Goal: Task Accomplishment & Management: Complete application form

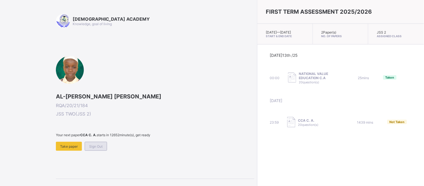
click at [94, 144] on span "Sign Out" at bounding box center [95, 146] width 13 height 4
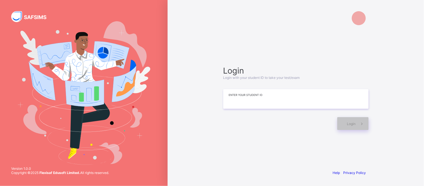
click at [245, 103] on input at bounding box center [295, 99] width 145 height 20
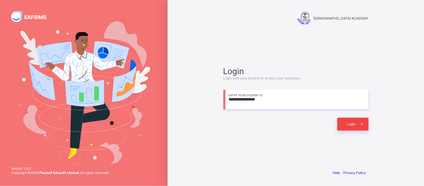
type input "**********"
click at [351, 124] on span "Login" at bounding box center [351, 124] width 9 height 4
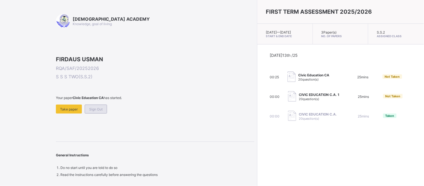
click at [102, 111] on span "Sign Out" at bounding box center [95, 109] width 13 height 4
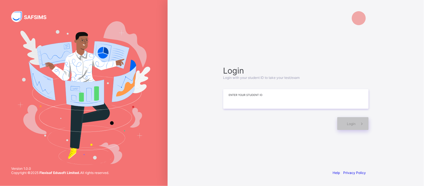
click at [225, 102] on input at bounding box center [295, 99] width 145 height 20
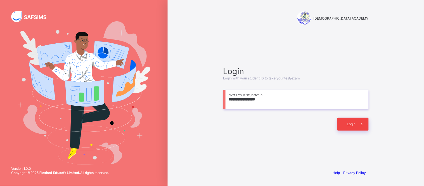
type input "**********"
click at [347, 124] on span "Login" at bounding box center [351, 124] width 9 height 4
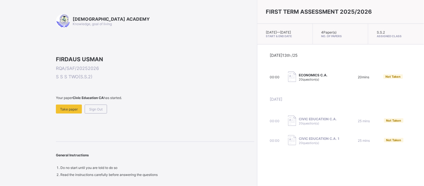
click at [299, 77] on span "ECONOMICS C.A." at bounding box center [313, 75] width 29 height 4
click at [288, 80] on img at bounding box center [292, 77] width 8 height 10
click at [312, 77] on div "00:00 ECONOMICS C.A. 20 question(s) 20 mins Not Taken" at bounding box center [340, 77] width 141 height 11
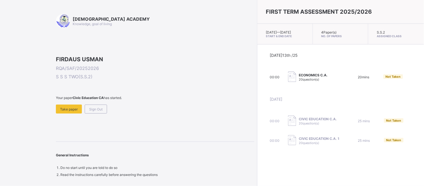
click at [296, 82] on div "ECONOMICS C.A. 20 question(s)" at bounding box center [316, 77] width 56 height 11
drag, startPoint x: 296, startPoint y: 82, endPoint x: 402, endPoint y: 82, distance: 105.4
click at [402, 82] on div "00:00 ECONOMICS C.A. 20 question(s) 20 mins Not Taken" at bounding box center [340, 77] width 141 height 11
click at [402, 80] on div "Not Taken" at bounding box center [397, 76] width 28 height 5
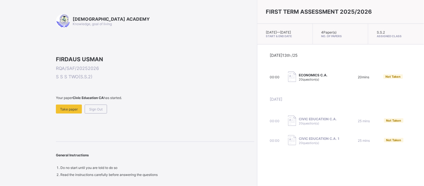
click at [386, 79] on span "Not Taken" at bounding box center [393, 77] width 15 height 4
click at [288, 78] on img at bounding box center [292, 77] width 8 height 10
click at [68, 111] on span "Take paper" at bounding box center [69, 109] width 18 height 4
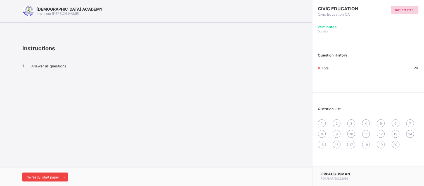
click at [56, 174] on div "I’m ready, start paper" at bounding box center [45, 176] width 46 height 9
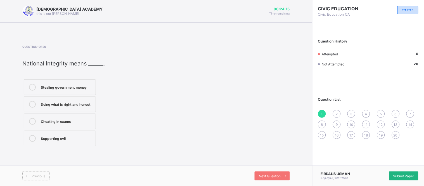
click at [407, 176] on span "Submit Paper" at bounding box center [403, 176] width 21 height 4
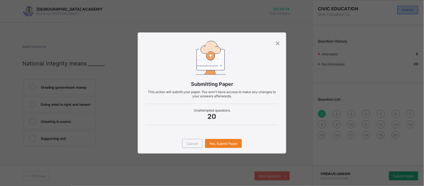
click at [407, 176] on div "× Submitting Paper This action will submit your paper. You won't have access to…" at bounding box center [212, 93] width 424 height 186
click at [221, 138] on div "Cancel Yes, Submit Paper" at bounding box center [212, 143] width 148 height 20
click at [223, 142] on span "Yes, Submit Paper" at bounding box center [223, 143] width 28 height 4
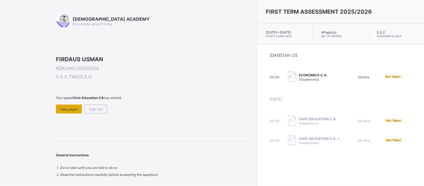
click at [67, 111] on span "Take paper" at bounding box center [69, 109] width 18 height 4
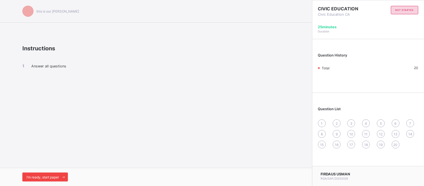
click at [53, 174] on div "I’m ready, start paper" at bounding box center [45, 176] width 46 height 9
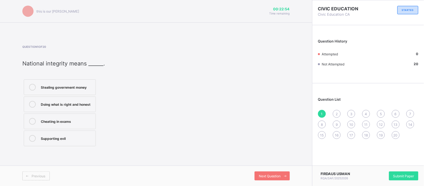
click at [30, 10] on div at bounding box center [27, 11] width 11 height 11
click at [30, 13] on div at bounding box center [27, 11] width 11 height 11
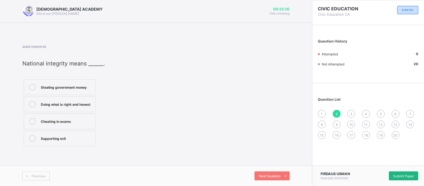
click at [399, 175] on span "Submit Paper" at bounding box center [403, 176] width 21 height 4
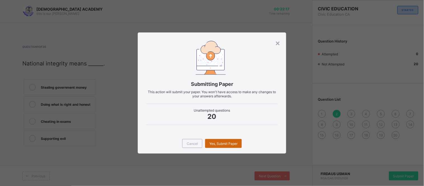
click at [219, 140] on div "Yes, Submit Paper" at bounding box center [223, 143] width 37 height 9
click at [219, 139] on div "Yes, Submit Paper" at bounding box center [223, 143] width 37 height 9
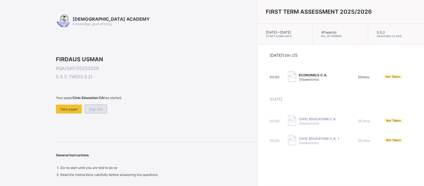
click at [100, 111] on span "Sign Out" at bounding box center [95, 109] width 13 height 4
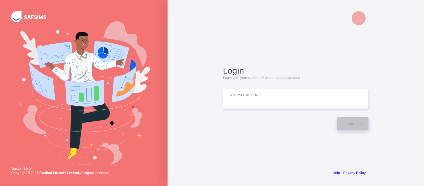
click at [274, 106] on input at bounding box center [295, 99] width 145 height 20
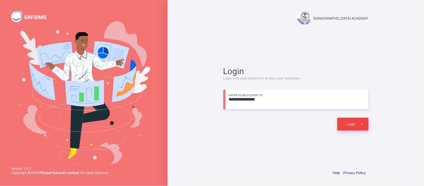
type input "**********"
click at [347, 120] on div "Login" at bounding box center [352, 124] width 31 height 13
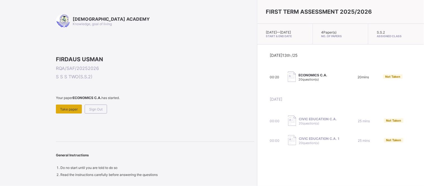
click at [66, 111] on span "Take paper" at bounding box center [69, 109] width 18 height 4
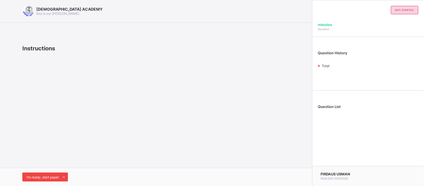
click at [43, 174] on div "I’m ready, start paper" at bounding box center [45, 176] width 46 height 9
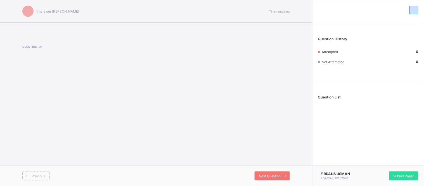
click at [263, 171] on div "Previous Next Question" at bounding box center [156, 175] width 312 height 20
click at [273, 177] on span "Next Question" at bounding box center [270, 176] width 22 height 4
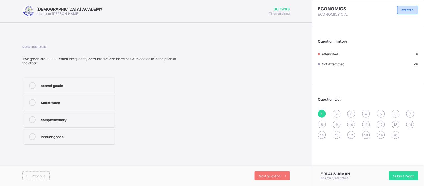
click at [72, 105] on div "Substitutes" at bounding box center [76, 102] width 71 height 7
click at [265, 174] on span "Next Question" at bounding box center [270, 176] width 22 height 4
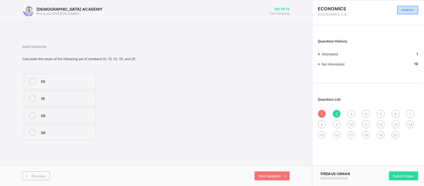
click at [51, 95] on div "19" at bounding box center [67, 98] width 52 height 6
click at [352, 113] on span "3" at bounding box center [351, 114] width 2 height 4
click at [63, 135] on div "ascending order" at bounding box center [69, 132] width 56 height 7
click at [365, 112] on span "4" at bounding box center [366, 114] width 2 height 4
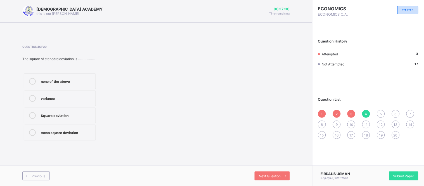
click at [382, 112] on div "5" at bounding box center [381, 114] width 8 height 8
click at [81, 113] on div "decrease" at bounding box center [67, 115] width 52 height 6
click at [395, 112] on span "6" at bounding box center [396, 114] width 2 height 4
click at [87, 78] on div "Negative" at bounding box center [67, 81] width 52 height 6
click at [409, 112] on div "7" at bounding box center [410, 114] width 8 height 8
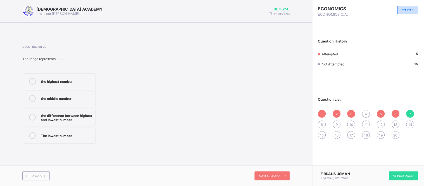
click at [44, 115] on div "the difference between highest and lowest number" at bounding box center [67, 117] width 52 height 10
click at [322, 122] on span "8" at bounding box center [322, 124] width 2 height 4
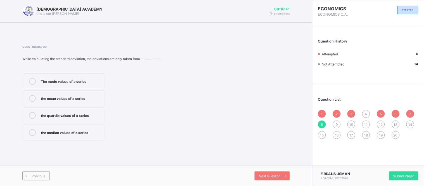
click at [118, 90] on div "The mode values of a series the mean values of a series the quartile values of …" at bounding box center [91, 107] width 139 height 70
click at [79, 93] on label "the mean values of a series" at bounding box center [64, 99] width 80 height 16
click at [336, 122] on span "9" at bounding box center [337, 124] width 2 height 4
click at [34, 133] on icon at bounding box center [32, 132] width 7 height 7
click at [354, 122] on div "10" at bounding box center [351, 124] width 8 height 8
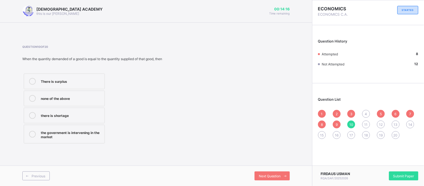
click at [61, 96] on div "none of the above" at bounding box center [71, 98] width 61 height 6
click at [364, 122] on span "11" at bounding box center [365, 124] width 3 height 4
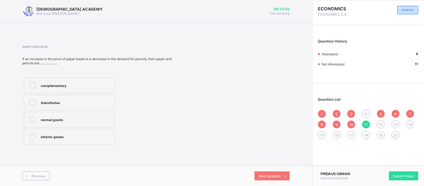
click at [94, 84] on div "complementary" at bounding box center [76, 85] width 71 height 6
click at [78, 82] on label "complementary" at bounding box center [69, 86] width 91 height 16
click at [380, 123] on span "12" at bounding box center [381, 124] width 4 height 4
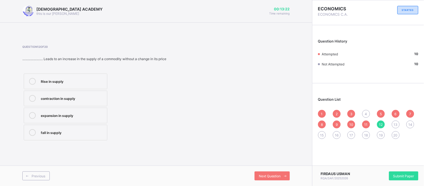
click at [85, 84] on div "Rise in supply" at bounding box center [72, 81] width 63 height 7
click at [395, 124] on span "13" at bounding box center [396, 124] width 4 height 4
click at [43, 134] on div "49" at bounding box center [68, 132] width 54 height 6
click at [410, 123] on span "14" at bounding box center [410, 124] width 4 height 4
click at [71, 97] on div "quartile" at bounding box center [67, 98] width 52 height 6
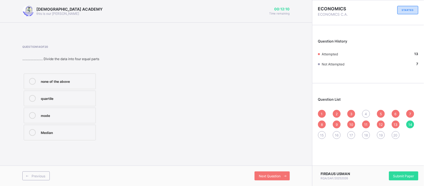
click at [320, 134] on span "15" at bounding box center [322, 135] width 4 height 4
click at [64, 82] on div "range" at bounding box center [67, 81] width 52 height 6
click at [337, 135] on span "16" at bounding box center [337, 135] width 4 height 4
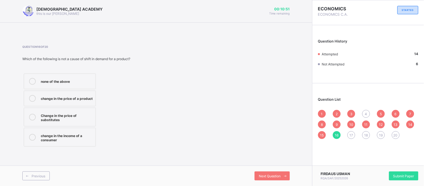
click at [87, 79] on div "none of the above" at bounding box center [67, 81] width 52 height 6
click at [353, 134] on span "17" at bounding box center [352, 135] width 4 height 4
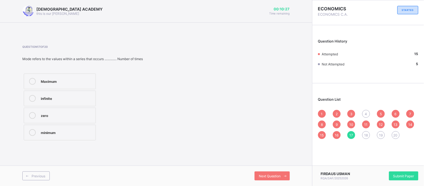
click at [82, 75] on label "Maximum" at bounding box center [60, 81] width 72 height 16
click at [365, 131] on div "18" at bounding box center [366, 135] width 8 height 8
click at [69, 115] on div "down [PERSON_NAME] sloping" at bounding box center [67, 115] width 52 height 6
click at [381, 133] on span "19" at bounding box center [381, 135] width 4 height 4
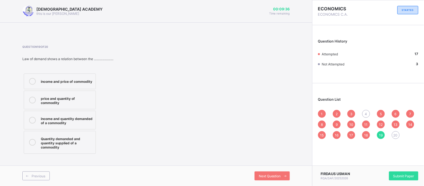
click at [396, 132] on div "20" at bounding box center [396, 135] width 8 height 8
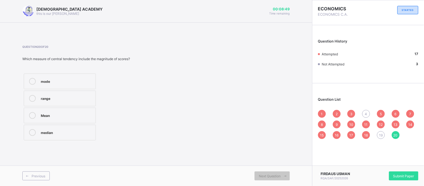
click at [67, 129] on label "median" at bounding box center [60, 133] width 72 height 16
click at [381, 134] on span "19" at bounding box center [381, 135] width 4 height 4
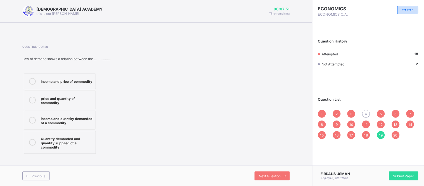
click at [74, 76] on label "income and price of commodity" at bounding box center [60, 81] width 72 height 16
click at [367, 112] on span "4" at bounding box center [366, 114] width 2 height 4
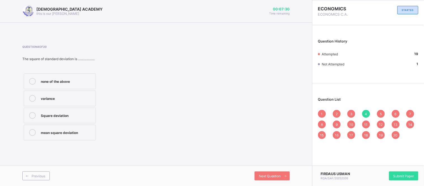
click at [90, 76] on label "none of the above" at bounding box center [60, 81] width 72 height 16
click at [398, 172] on div "Submit Paper" at bounding box center [403, 175] width 29 height 9
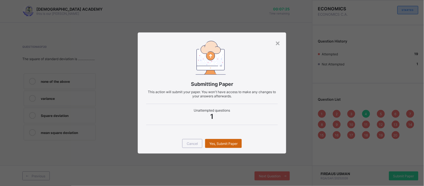
click at [225, 140] on div "Yes, Submit Paper" at bounding box center [223, 143] width 37 height 9
click at [276, 41] on div "×" at bounding box center [277, 43] width 5 height 10
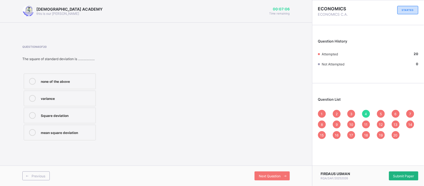
click at [405, 173] on div "Submit Paper" at bounding box center [403, 175] width 29 height 9
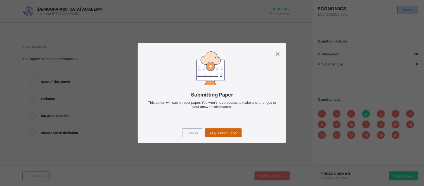
click at [222, 133] on span "Yes, Submit Paper" at bounding box center [223, 133] width 28 height 4
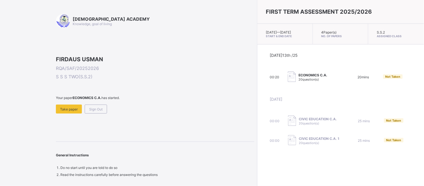
click at [193, 65] on span at bounding box center [155, 64] width 198 height 3
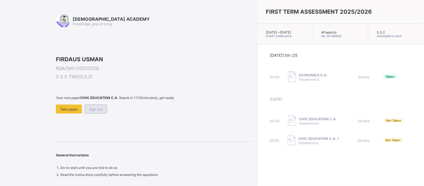
click at [99, 111] on span "Sign Out" at bounding box center [95, 109] width 13 height 4
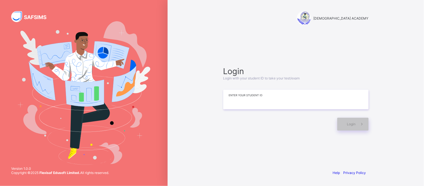
click at [267, 105] on input at bounding box center [295, 100] width 145 height 20
click at [237, 100] on input "**********" at bounding box center [295, 100] width 145 height 20
click at [238, 99] on input "**********" at bounding box center [295, 100] width 145 height 20
click at [239, 99] on input "**********" at bounding box center [295, 100] width 145 height 20
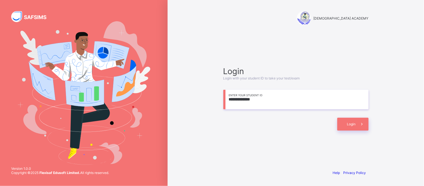
click at [239, 99] on input "**********" at bounding box center [295, 100] width 145 height 20
click at [295, 101] on input "**********" at bounding box center [295, 100] width 145 height 20
type input "**********"
click at [358, 124] on span at bounding box center [362, 124] width 13 height 13
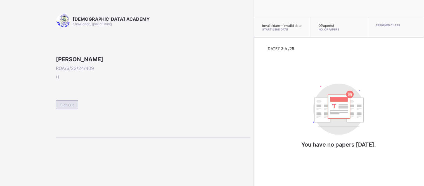
click at [61, 109] on div "Sign Out" at bounding box center [67, 104] width 22 height 9
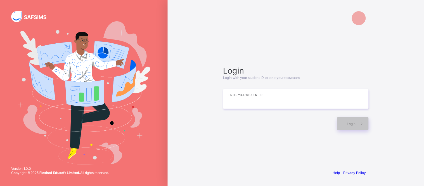
click at [266, 93] on input at bounding box center [295, 99] width 145 height 20
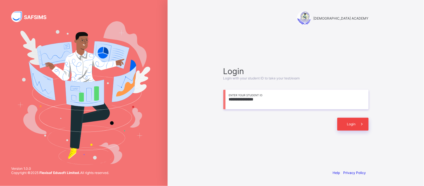
type input "**********"
click at [353, 122] on span "Login" at bounding box center [351, 124] width 9 height 4
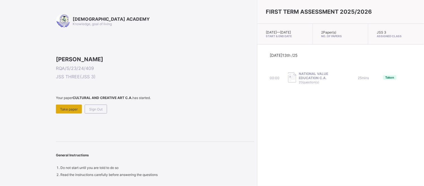
click at [72, 111] on span "Take paper" at bounding box center [69, 109] width 18 height 4
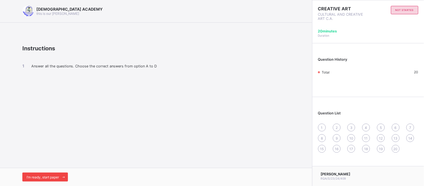
click at [54, 175] on span "I’m ready, start paper" at bounding box center [43, 177] width 32 height 4
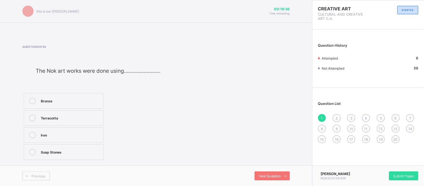
click at [337, 118] on span "2" at bounding box center [337, 118] width 2 height 4
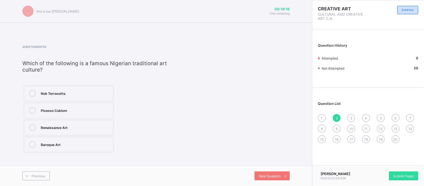
click at [75, 89] on label "Nok Terracotta" at bounding box center [69, 94] width 90 height 16
click at [354, 118] on div "3" at bounding box center [351, 118] width 8 height 8
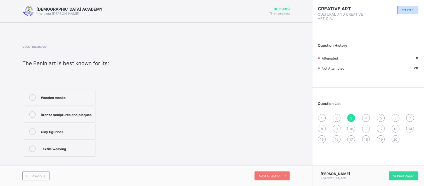
click at [335, 119] on div "2" at bounding box center [337, 118] width 8 height 8
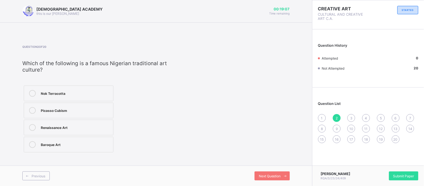
click at [33, 91] on icon at bounding box center [32, 93] width 7 height 7
click at [353, 117] on div "3" at bounding box center [351, 118] width 8 height 8
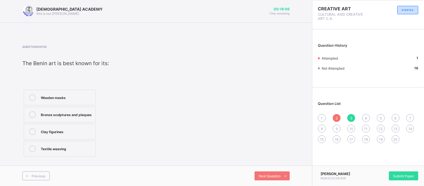
click at [367, 116] on span "4" at bounding box center [366, 118] width 2 height 4
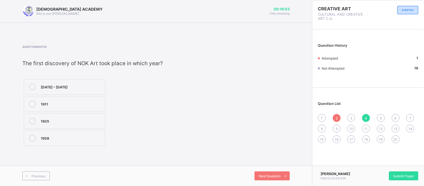
click at [89, 84] on div "[DATE] – [DATE]" at bounding box center [71, 87] width 61 height 6
drag, startPoint x: 385, startPoint y: 116, endPoint x: 380, endPoint y: 121, distance: 7.3
click at [380, 121] on div "1 2 3 4 5 6 7 8 9 10 11 12 13 14 15 16 17 18 19 20" at bounding box center [368, 128] width 100 height 29
click at [380, 121] on div "5" at bounding box center [381, 118] width 8 height 8
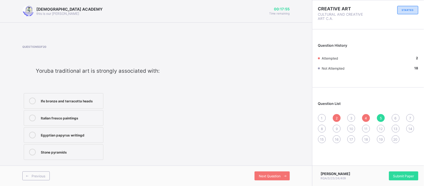
click at [91, 99] on div "Ife bronze and terracotta heads" at bounding box center [71, 101] width 60 height 6
click at [395, 116] on span "6" at bounding box center [396, 118] width 2 height 4
click at [87, 117] on div "Indigenous creative expression" at bounding box center [67, 118] width 52 height 6
click at [410, 117] on span "7" at bounding box center [410, 118] width 2 height 4
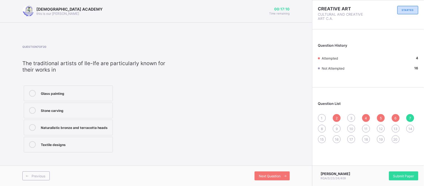
click at [93, 112] on div "Stone carving" at bounding box center [75, 110] width 69 height 6
click at [324, 130] on div "8" at bounding box center [322, 129] width 8 height 8
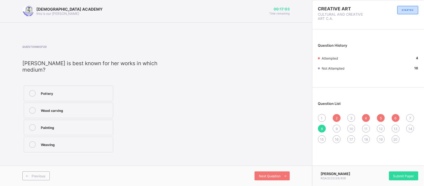
click at [74, 90] on div "Pottery" at bounding box center [75, 93] width 69 height 6
click at [339, 127] on div "9" at bounding box center [337, 129] width 8 height 8
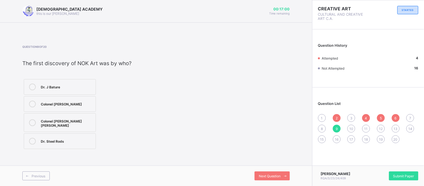
click at [319, 129] on div "8" at bounding box center [322, 129] width 8 height 8
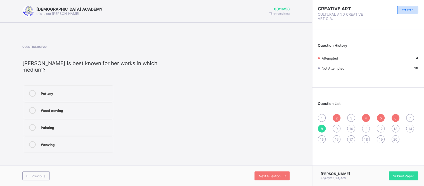
click at [38, 88] on label "Pottery" at bounding box center [68, 94] width 89 height 16
click at [408, 117] on div "7" at bounding box center [410, 118] width 8 height 8
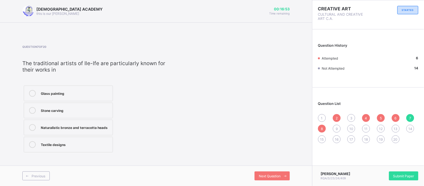
click at [323, 127] on div "8" at bounding box center [322, 129] width 8 height 8
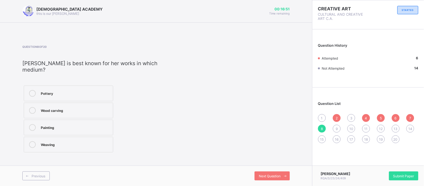
click at [334, 130] on div "9" at bounding box center [337, 129] width 8 height 8
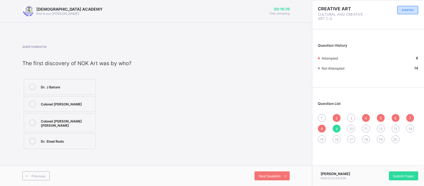
click at [82, 119] on div "Colonel [PERSON_NAME] [PERSON_NAME]" at bounding box center [67, 123] width 52 height 10
click at [351, 128] on span "10" at bounding box center [351, 129] width 4 height 4
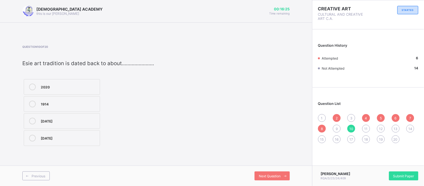
click at [339, 127] on div "9" at bounding box center [337, 129] width 8 height 8
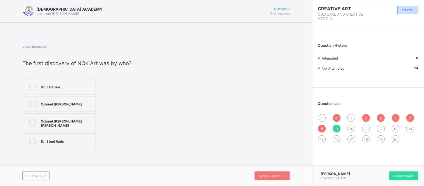
click at [30, 122] on icon at bounding box center [32, 122] width 7 height 7
click at [348, 127] on div "10" at bounding box center [351, 129] width 8 height 8
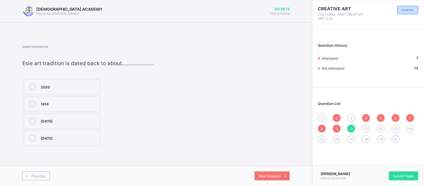
click at [58, 121] on div "[DATE]" at bounding box center [69, 121] width 56 height 6
click at [369, 127] on div "11" at bounding box center [366, 129] width 8 height 8
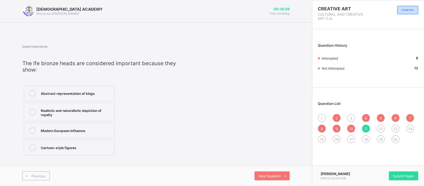
click at [353, 126] on div "10" at bounding box center [351, 129] width 8 height 8
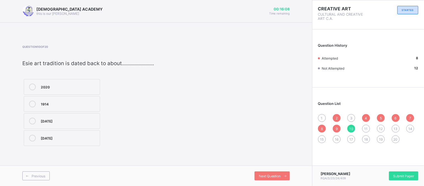
click at [366, 127] on span "11" at bounding box center [365, 129] width 3 height 4
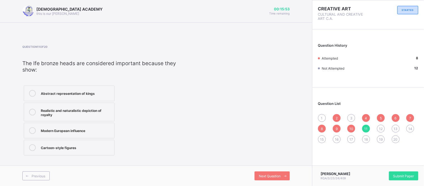
click at [98, 97] on label "Abstract representation of kings" at bounding box center [69, 94] width 91 height 16
click at [96, 110] on div "Realistic and naturalistic depiction of royalty" at bounding box center [76, 112] width 71 height 10
click at [73, 98] on label "Abstract representation of kings" at bounding box center [69, 94] width 91 height 16
click at [396, 119] on span "6" at bounding box center [396, 118] width 2 height 4
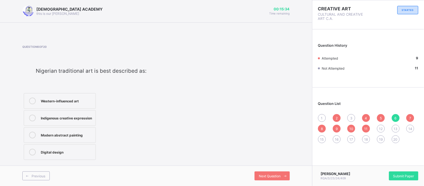
click at [380, 117] on div "5" at bounding box center [381, 118] width 8 height 8
click at [364, 118] on div "4" at bounding box center [366, 118] width 8 height 8
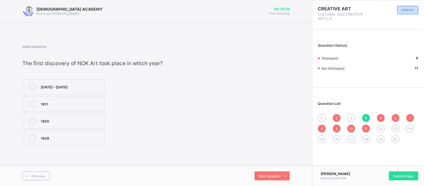
click at [353, 118] on div "3" at bounding box center [351, 118] width 8 height 8
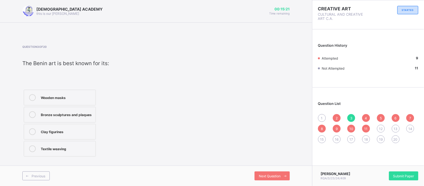
click at [88, 119] on label "Bronze sculptures and plaques" at bounding box center [60, 115] width 72 height 16
click at [334, 117] on div "2" at bounding box center [337, 118] width 8 height 8
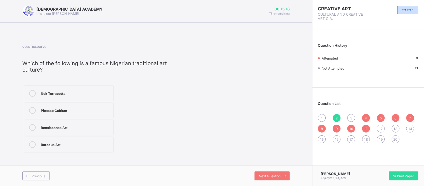
click at [350, 119] on div "3" at bounding box center [351, 118] width 8 height 8
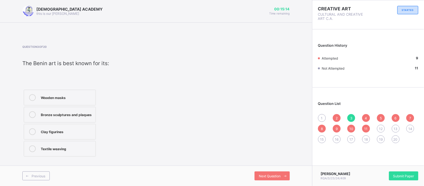
click at [33, 130] on icon at bounding box center [32, 131] width 7 height 7
click at [325, 128] on div "8" at bounding box center [322, 129] width 8 height 8
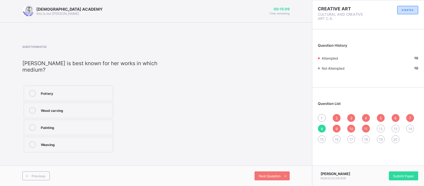
click at [335, 127] on div "9" at bounding box center [337, 129] width 8 height 8
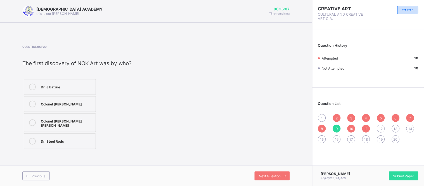
click at [335, 116] on div "2" at bounding box center [337, 118] width 8 height 8
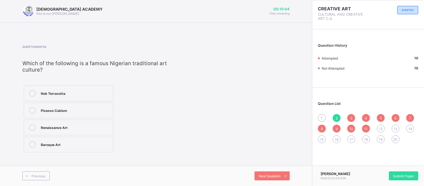
click at [351, 129] on span "10" at bounding box center [351, 129] width 4 height 4
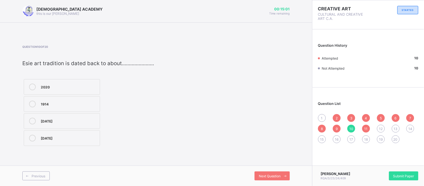
click at [366, 131] on div "11" at bounding box center [366, 129] width 8 height 8
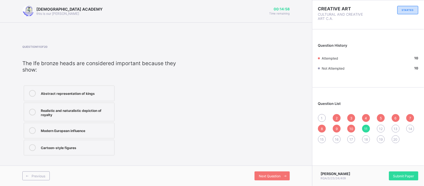
click at [408, 117] on div "7" at bounding box center [410, 118] width 8 height 8
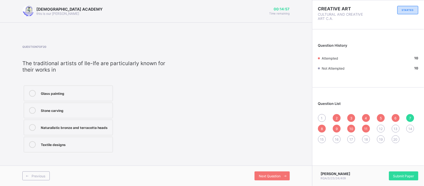
drag, startPoint x: 400, startPoint y: 116, endPoint x: 396, endPoint y: 116, distance: 3.7
click at [396, 116] on div "1 2 3 4 5 6 7 8 9 10 11 12 13 14 15 16 17 18 19 20" at bounding box center [368, 128] width 100 height 29
click at [396, 116] on span "6" at bounding box center [396, 118] width 2 height 4
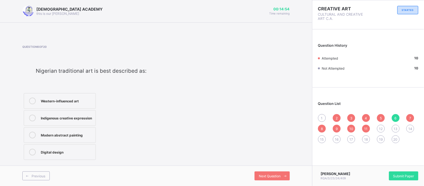
click at [381, 114] on div "5" at bounding box center [381, 118] width 8 height 8
click at [365, 118] on span "4" at bounding box center [366, 118] width 2 height 4
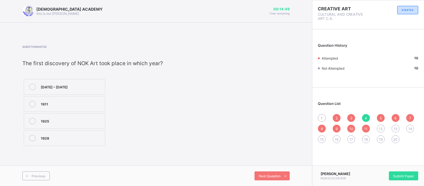
click at [350, 116] on div "3" at bounding box center [351, 118] width 8 height 8
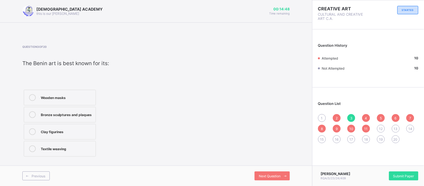
click at [343, 117] on div "1 2 3 4 5 6 7 8 9 10 11 12 13 14 15 16 17 18 19 20" at bounding box center [368, 128] width 100 height 29
click at [381, 128] on span "12" at bounding box center [381, 129] width 4 height 4
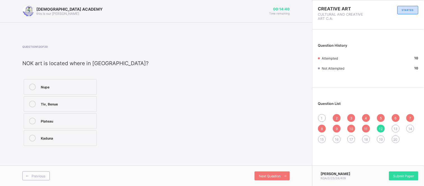
click at [59, 138] on div "Kaduna" at bounding box center [67, 138] width 53 height 6
click at [394, 130] on span "13" at bounding box center [396, 129] width 4 height 4
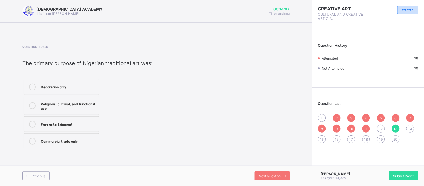
click at [382, 129] on span "12" at bounding box center [381, 129] width 4 height 4
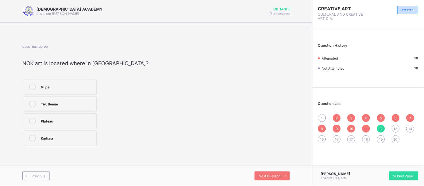
click at [34, 136] on icon at bounding box center [32, 138] width 7 height 7
click at [394, 127] on span "13" at bounding box center [396, 129] width 4 height 4
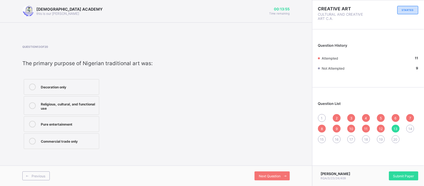
click at [82, 110] on div "Religious, cultural, and functional use" at bounding box center [68, 106] width 55 height 10
click at [85, 93] on label "Decoration only" at bounding box center [61, 87] width 75 height 16
click at [84, 93] on label "Decoration only" at bounding box center [61, 87] width 75 height 16
click at [30, 86] on icon at bounding box center [32, 87] width 7 height 7
click at [411, 129] on span "14" at bounding box center [410, 129] width 4 height 4
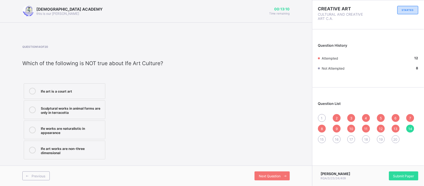
click at [70, 91] on div "Ife art is a court art" at bounding box center [71, 91] width 61 height 6
click at [324, 138] on div "15" at bounding box center [322, 139] width 8 height 8
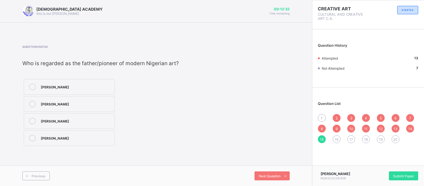
click at [66, 140] on div "[PERSON_NAME]" at bounding box center [76, 138] width 71 height 6
click at [337, 140] on span "16" at bounding box center [337, 139] width 4 height 4
click at [322, 136] on div "15" at bounding box center [322, 139] width 8 height 8
click at [32, 141] on icon at bounding box center [32, 138] width 7 height 7
click at [340, 139] on div "16" at bounding box center [337, 139] width 8 height 8
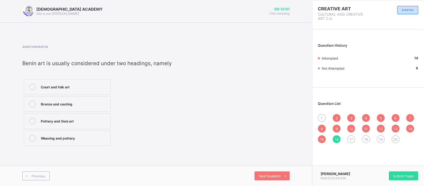
click at [397, 127] on span "13" at bounding box center [396, 129] width 4 height 4
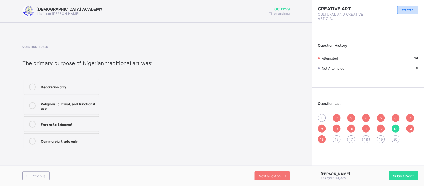
click at [413, 129] on div "14" at bounding box center [410, 129] width 8 height 8
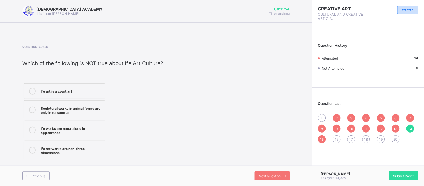
click at [55, 110] on div "Sculptural works in animal forms are only in terracotta" at bounding box center [71, 110] width 61 height 10
click at [319, 139] on div "15" at bounding box center [322, 139] width 8 height 8
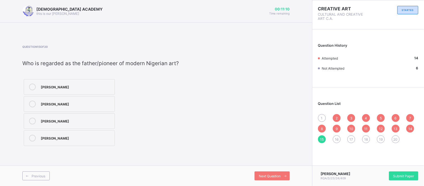
click at [337, 136] on div "16" at bounding box center [337, 139] width 8 height 8
click at [67, 85] on div "Court and folk art" at bounding box center [74, 87] width 67 height 6
click at [351, 138] on span "17" at bounding box center [352, 139] width 4 height 4
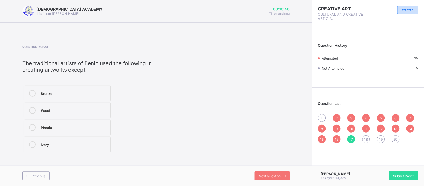
click at [86, 123] on label "Plastic" at bounding box center [67, 128] width 87 height 16
click at [366, 139] on span "18" at bounding box center [366, 139] width 4 height 4
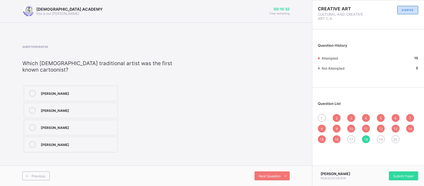
click at [349, 139] on div "17" at bounding box center [351, 139] width 8 height 8
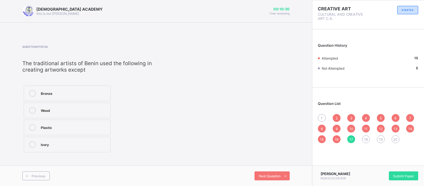
click at [31, 132] on label "Plastic" at bounding box center [67, 128] width 87 height 16
click at [366, 140] on span "18" at bounding box center [366, 139] width 4 height 4
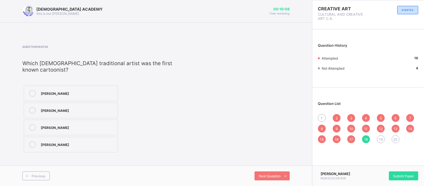
click at [87, 110] on div "[PERSON_NAME]" at bounding box center [78, 110] width 74 height 6
click at [379, 140] on span "19" at bounding box center [381, 139] width 4 height 4
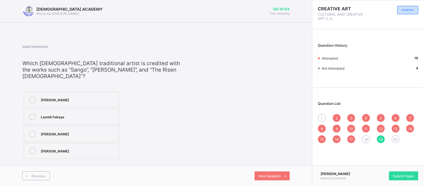
click at [364, 137] on div "18" at bounding box center [366, 139] width 8 height 8
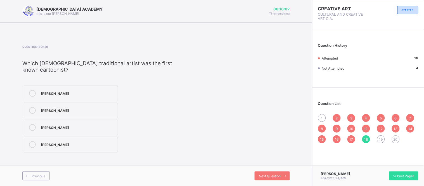
click at [31, 106] on label "[PERSON_NAME]" at bounding box center [71, 111] width 94 height 16
click at [378, 139] on div "19" at bounding box center [381, 139] width 8 height 8
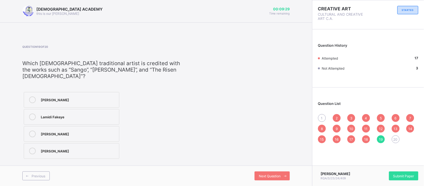
click at [398, 139] on span "20" at bounding box center [395, 139] width 4 height 4
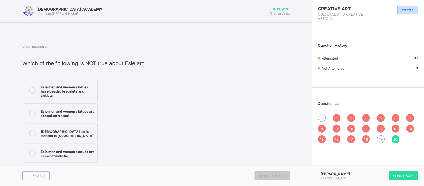
click at [80, 137] on label "[DEMOGRAPHIC_DATA] art is located in [GEOGRAPHIC_DATA]" at bounding box center [61, 133] width 74 height 19
click at [382, 137] on span "19" at bounding box center [381, 139] width 4 height 4
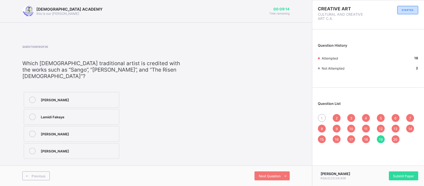
click at [397, 139] on span "20" at bounding box center [395, 139] width 4 height 4
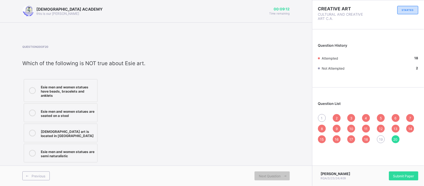
click at [383, 138] on div "19" at bounding box center [381, 139] width 8 height 8
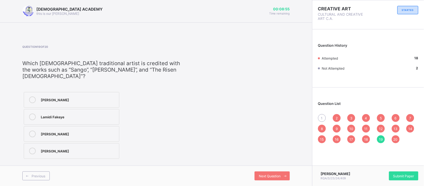
click at [321, 117] on div "1" at bounding box center [322, 118] width 8 height 8
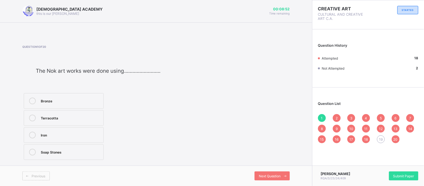
click at [337, 118] on span "2" at bounding box center [337, 118] width 2 height 4
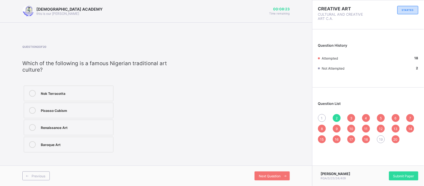
click at [351, 117] on span "3" at bounding box center [351, 118] width 2 height 4
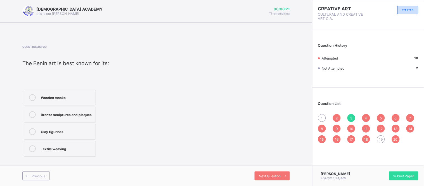
click at [365, 119] on span "4" at bounding box center [366, 118] width 2 height 4
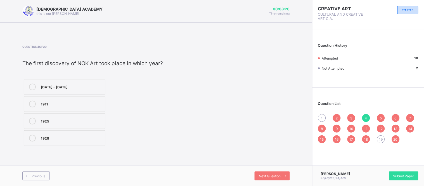
click at [349, 119] on div "3" at bounding box center [351, 118] width 8 height 8
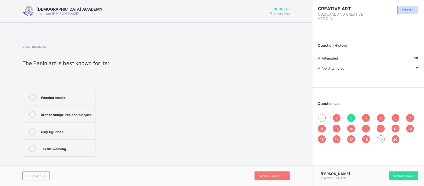
click at [382, 118] on span "5" at bounding box center [381, 118] width 2 height 4
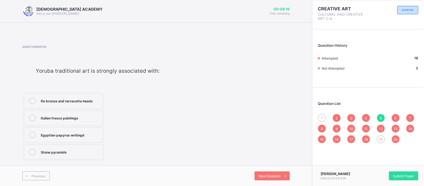
click at [395, 116] on span "6" at bounding box center [396, 118] width 2 height 4
click at [414, 118] on div "7" at bounding box center [410, 118] width 8 height 8
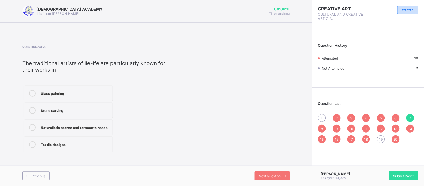
click at [320, 125] on div "8" at bounding box center [322, 129] width 8 height 8
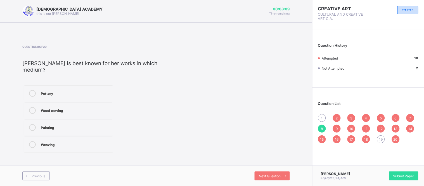
click at [335, 125] on div "9" at bounding box center [337, 129] width 8 height 8
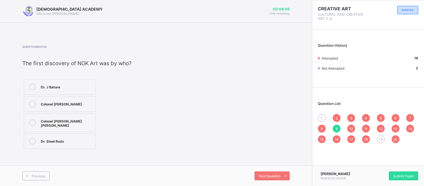
click at [352, 130] on span "10" at bounding box center [351, 129] width 4 height 4
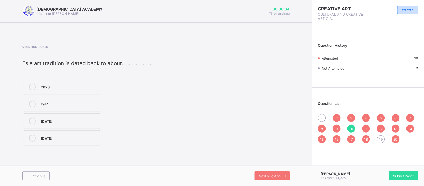
click at [366, 130] on span "11" at bounding box center [365, 129] width 3 height 4
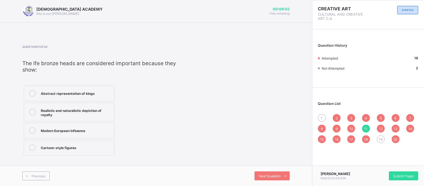
click at [381, 129] on span "12" at bounding box center [381, 129] width 4 height 4
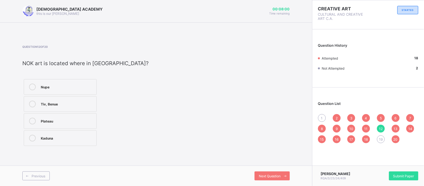
click at [395, 129] on span "13" at bounding box center [396, 129] width 4 height 4
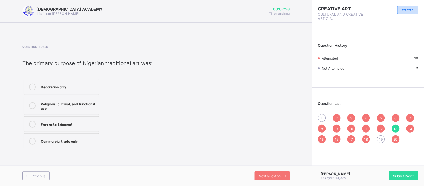
click at [366, 129] on span "11" at bounding box center [365, 129] width 3 height 4
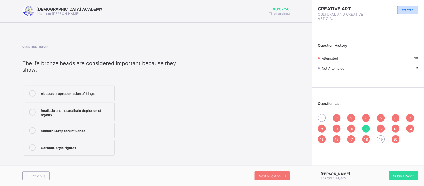
click at [80, 108] on div "Realistic and naturalistic depiction of royalty" at bounding box center [76, 112] width 71 height 10
click at [380, 127] on span "12" at bounding box center [381, 129] width 4 height 4
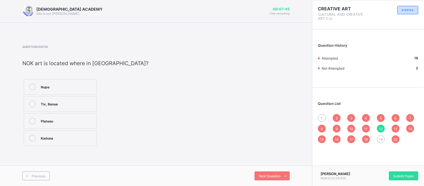
click at [397, 129] on span "13" at bounding box center [396, 129] width 4 height 4
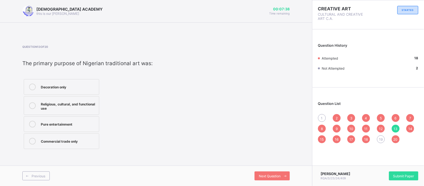
click at [407, 127] on div "14" at bounding box center [410, 129] width 8 height 8
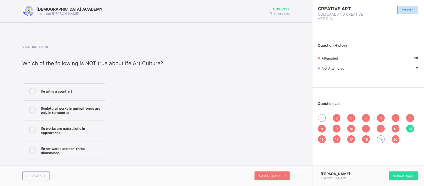
click at [325, 139] on div "15" at bounding box center [322, 139] width 8 height 8
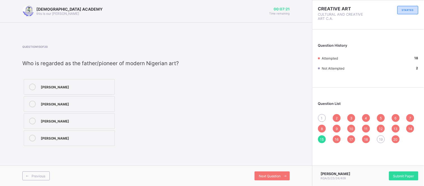
click at [336, 139] on span "16" at bounding box center [337, 139] width 4 height 4
click at [365, 129] on span "11" at bounding box center [365, 129] width 3 height 4
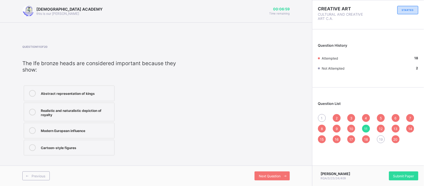
click at [336, 138] on span "16" at bounding box center [337, 139] width 4 height 4
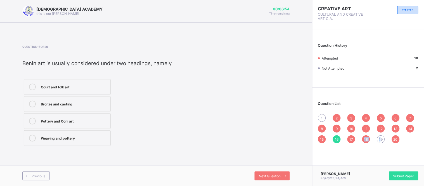
drag, startPoint x: 356, startPoint y: 139, endPoint x: 381, endPoint y: 139, distance: 24.6
click at [381, 139] on div "1 2 3 4 5 6 7 8 9 10 11 12 13 14 15 16 17 18 19 20" at bounding box center [368, 128] width 100 height 29
click at [381, 139] on span "19" at bounding box center [381, 139] width 4 height 4
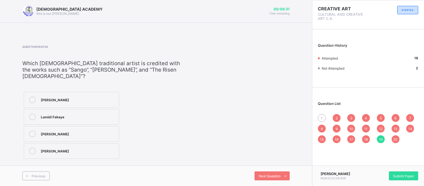
click at [29, 96] on div at bounding box center [32, 99] width 11 height 7
click at [91, 131] on div "[PERSON_NAME]" at bounding box center [78, 134] width 75 height 7
click at [323, 141] on span "15" at bounding box center [322, 139] width 4 height 4
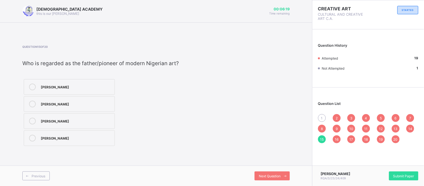
click at [93, 89] on div "[PERSON_NAME]" at bounding box center [76, 87] width 71 height 6
click at [392, 137] on div "20" at bounding box center [396, 139] width 8 height 8
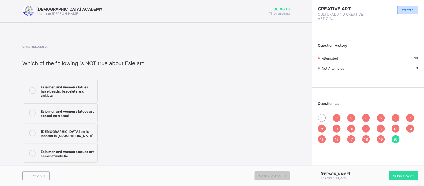
click at [369, 140] on div "18" at bounding box center [366, 139] width 8 height 8
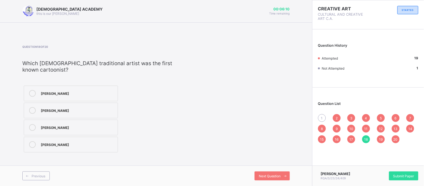
click at [321, 116] on div "1" at bounding box center [322, 118] width 8 height 8
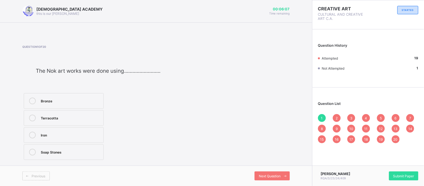
click at [88, 122] on label "Terracotta" at bounding box center [64, 118] width 80 height 16
click at [366, 140] on span "18" at bounding box center [366, 139] width 4 height 4
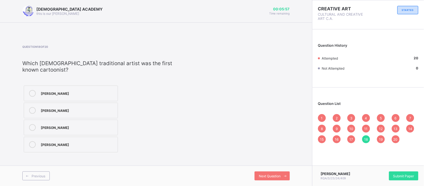
click at [338, 118] on div "2" at bounding box center [337, 118] width 8 height 8
click at [352, 117] on span "3" at bounding box center [351, 118] width 2 height 4
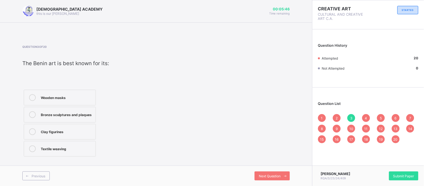
click at [366, 118] on span "4" at bounding box center [366, 118] width 2 height 4
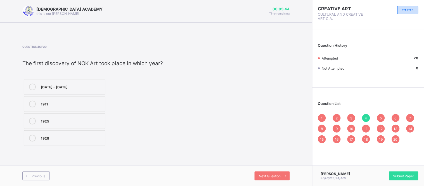
click at [381, 118] on span "5" at bounding box center [381, 118] width 2 height 4
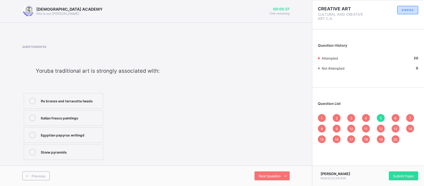
click at [393, 118] on div "6" at bounding box center [396, 118] width 8 height 8
click at [409, 118] on span "7" at bounding box center [410, 118] width 2 height 4
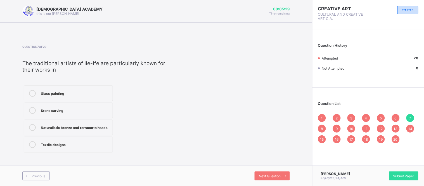
click at [323, 126] on div "8" at bounding box center [322, 129] width 8 height 8
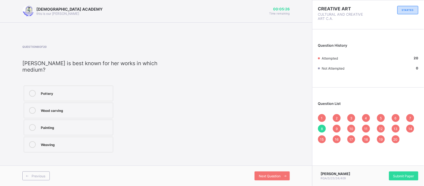
click at [338, 127] on div "9" at bounding box center [337, 129] width 8 height 8
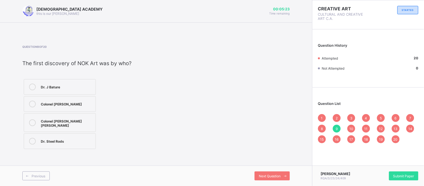
click at [353, 129] on span "10" at bounding box center [351, 129] width 4 height 4
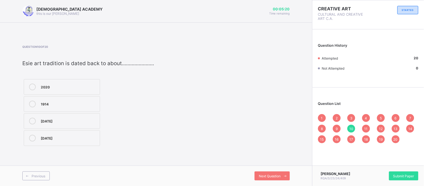
click at [368, 128] on div "11" at bounding box center [366, 129] width 8 height 8
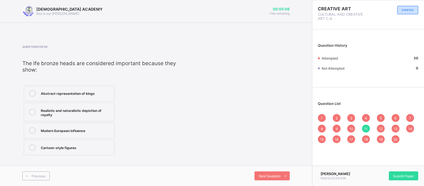
click at [368, 128] on div "11" at bounding box center [366, 129] width 8 height 8
click at [381, 127] on span "12" at bounding box center [381, 129] width 4 height 4
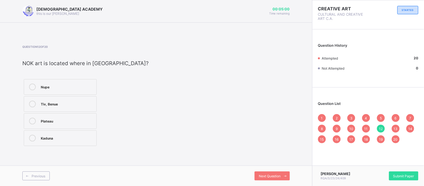
click at [411, 125] on div "14" at bounding box center [410, 129] width 8 height 8
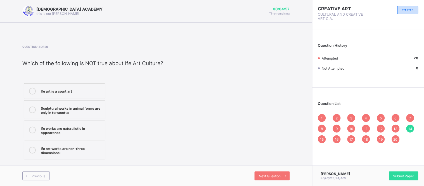
click at [322, 140] on span "15" at bounding box center [322, 139] width 4 height 4
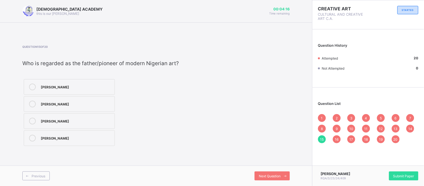
click at [339, 136] on div "16" at bounding box center [337, 139] width 8 height 8
click at [396, 175] on span "Submit Paper" at bounding box center [403, 176] width 21 height 4
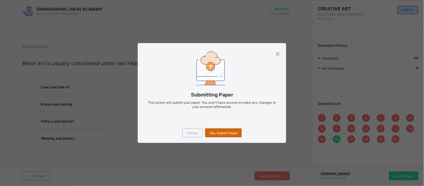
click at [226, 133] on span "Yes, Submit Paper" at bounding box center [223, 133] width 28 height 4
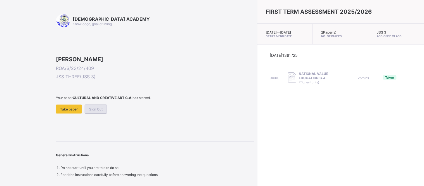
click at [99, 113] on div "Sign Out" at bounding box center [96, 109] width 22 height 9
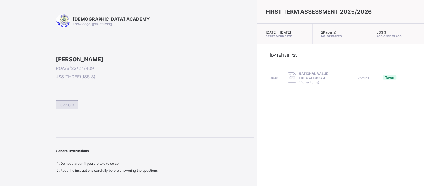
click at [73, 107] on span "Sign Out" at bounding box center [66, 105] width 13 height 4
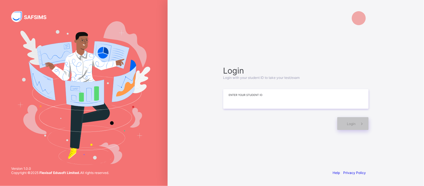
click at [252, 99] on input at bounding box center [295, 99] width 145 height 20
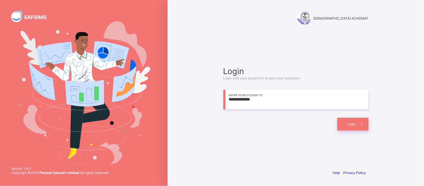
type input "**********"
click at [362, 124] on icon at bounding box center [362, 123] width 6 height 5
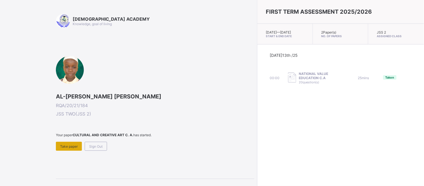
click at [74, 146] on span "Take paper" at bounding box center [69, 146] width 18 height 4
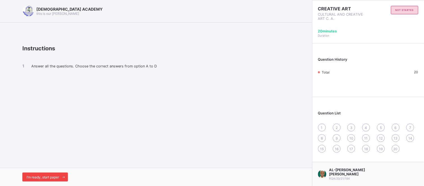
click at [55, 175] on span "I’m ready, start paper" at bounding box center [43, 177] width 32 height 4
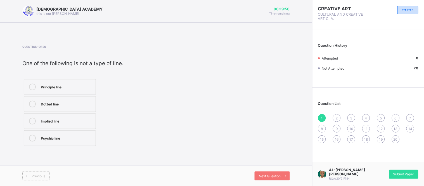
click at [65, 138] on div "Psychic line" at bounding box center [67, 138] width 52 height 6
click at [274, 178] on span "Next Question" at bounding box center [270, 176] width 22 height 4
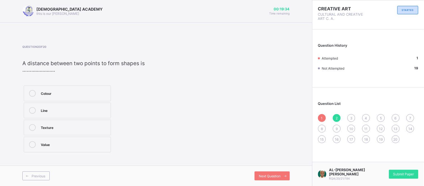
click at [49, 110] on div "Line" at bounding box center [74, 110] width 67 height 6
click at [275, 169] on div "Previous Next Question" at bounding box center [156, 175] width 312 height 20
click at [279, 171] on div "Previous Next Question" at bounding box center [156, 175] width 312 height 20
click at [281, 172] on span at bounding box center [285, 175] width 9 height 9
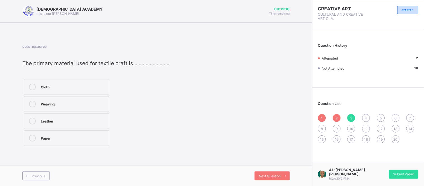
click at [66, 105] on div "Weaving" at bounding box center [73, 104] width 65 height 6
click at [276, 178] on div "Next Question" at bounding box center [272, 175] width 35 height 9
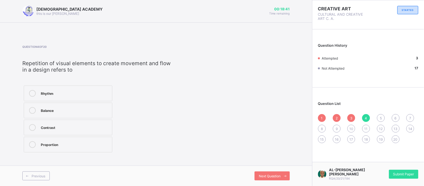
click at [82, 93] on div "Rhythm" at bounding box center [75, 93] width 68 height 6
click at [264, 175] on span "Next Question" at bounding box center [270, 176] width 22 height 4
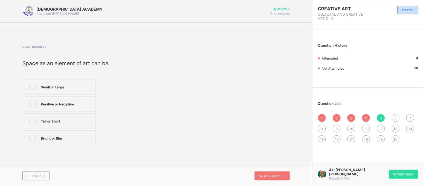
click at [59, 90] on div "Small or Large" at bounding box center [67, 87] width 52 height 7
click at [284, 177] on icon at bounding box center [285, 176] width 4 height 4
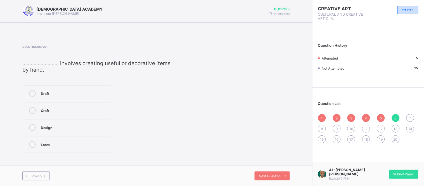
click at [101, 129] on div "Design" at bounding box center [74, 127] width 67 height 6
click at [284, 177] on icon at bounding box center [285, 176] width 4 height 4
drag, startPoint x: 82, startPoint y: 129, endPoint x: 336, endPoint y: 200, distance: 263.8
click at [336, 186] on html "[DEMOGRAPHIC_DATA] ACADEMY this is our [PERSON_NAME] 00:17:05 Time remaining Qu…" at bounding box center [212, 93] width 424 height 186
click at [89, 128] on div "Harmony" at bounding box center [76, 127] width 71 height 6
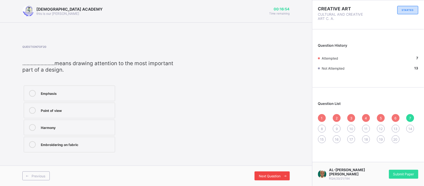
click at [266, 174] on span "Next Question" at bounding box center [270, 176] width 22 height 4
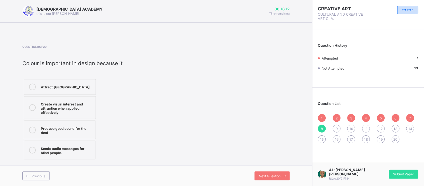
click at [63, 106] on div "Create visual interest and attraction when applied effectively" at bounding box center [67, 108] width 52 height 14
click at [277, 176] on span "Next Question" at bounding box center [270, 176] width 22 height 4
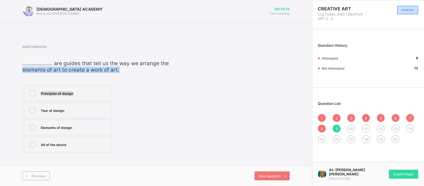
drag, startPoint x: 235, startPoint y: 101, endPoint x: 177, endPoint y: 60, distance: 71.0
click at [177, 60] on div "Question 9 of 20 ​ ……............… are guides that tell us the way we arrange t…" at bounding box center [155, 99] width 267 height 109
click at [82, 93] on div "Principles of design" at bounding box center [75, 93] width 68 height 6
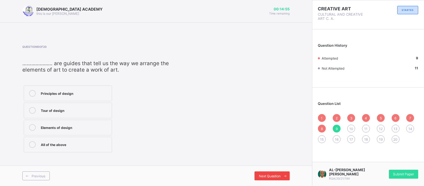
click at [271, 175] on span "Next Question" at bounding box center [270, 176] width 22 height 4
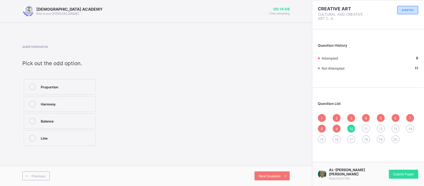
click at [52, 101] on div "Harmony" at bounding box center [67, 104] width 52 height 6
click at [74, 101] on div "Harmony" at bounding box center [67, 104] width 52 height 6
click at [61, 107] on div "Harmony" at bounding box center [67, 104] width 52 height 7
click at [48, 141] on div "Line" at bounding box center [67, 138] width 52 height 7
click at [266, 176] on span "Next Question" at bounding box center [270, 176] width 22 height 4
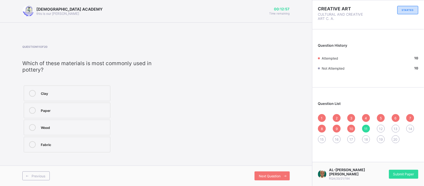
click at [103, 84] on div "Clay Paper Wood Fabric" at bounding box center [66, 119] width 89 height 70
click at [99, 88] on label "Clay" at bounding box center [67, 94] width 87 height 16
click at [278, 172] on div "Next Question" at bounding box center [272, 175] width 35 height 9
click at [67, 98] on label "Proportion" at bounding box center [68, 94] width 89 height 16
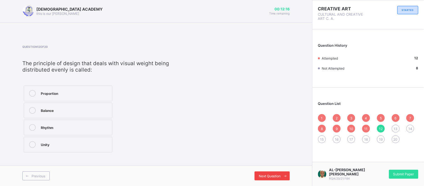
click at [278, 175] on span "Next Question" at bounding box center [270, 176] width 22 height 4
click at [66, 145] on div "Unity" at bounding box center [75, 144] width 68 height 6
click at [265, 175] on span "Next Question" at bounding box center [270, 176] width 22 height 4
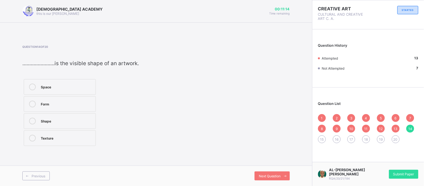
click at [69, 83] on label "Space" at bounding box center [60, 87] width 72 height 16
click at [52, 79] on label "Space" at bounding box center [60, 87] width 72 height 16
click at [271, 175] on span "Next Question" at bounding box center [270, 176] width 22 height 4
click at [58, 135] on div "Weaving" at bounding box center [69, 138] width 56 height 6
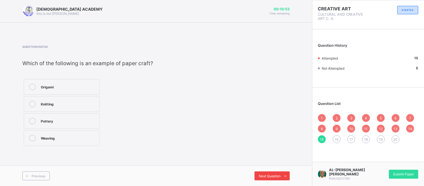
click at [283, 177] on icon at bounding box center [285, 176] width 4 height 4
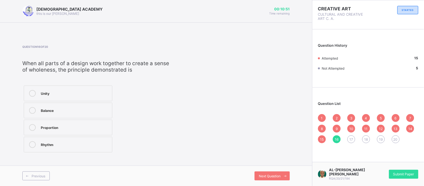
click at [58, 98] on label "Unity" at bounding box center [68, 94] width 89 height 16
click at [282, 172] on span at bounding box center [285, 175] width 9 height 9
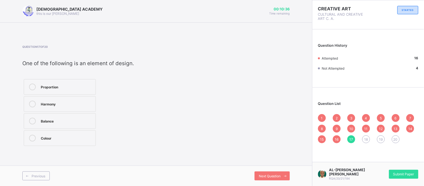
click at [60, 85] on div "Proportion" at bounding box center [67, 87] width 52 height 6
click at [269, 175] on span "Next Question" at bounding box center [270, 176] width 22 height 4
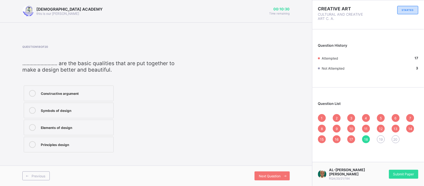
click at [348, 138] on div "17" at bounding box center [351, 139] width 8 height 8
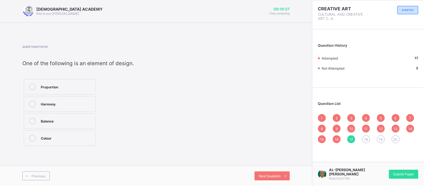
click at [64, 137] on div "Colour" at bounding box center [67, 138] width 52 height 6
click at [281, 172] on span at bounding box center [285, 175] width 9 height 9
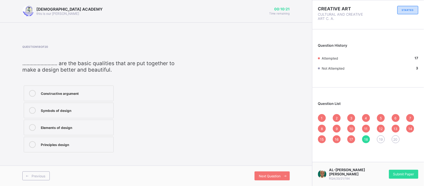
click at [83, 94] on div "Constructive argument" at bounding box center [76, 93] width 70 height 6
drag, startPoint x: 96, startPoint y: 111, endPoint x: 252, endPoint y: 187, distance: 173.7
click at [252, 186] on html "[DEMOGRAPHIC_DATA] ACADEMY this is our [PERSON_NAME] 00:10:18 Time remaining Qu…" at bounding box center [212, 93] width 424 height 186
click at [69, 113] on div "Symbols of design" at bounding box center [76, 110] width 70 height 6
click at [267, 176] on span "Next Question" at bounding box center [270, 176] width 22 height 4
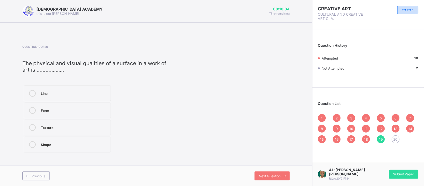
drag, startPoint x: 77, startPoint y: 108, endPoint x: 236, endPoint y: 166, distance: 168.9
click at [236, 166] on div "RAUDHATUL QUR'AN ACADEMY this is our [PERSON_NAME] 00:10:04 Time remaining Ques…" at bounding box center [156, 93] width 312 height 186
click at [67, 108] on div "Form" at bounding box center [74, 110] width 67 height 6
click at [278, 174] on div "Next Question" at bounding box center [272, 175] width 35 height 9
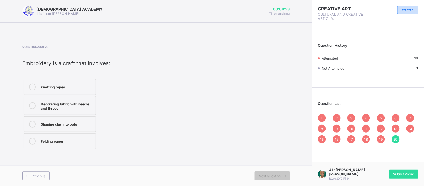
click at [55, 86] on div "Knotting ropes" at bounding box center [67, 87] width 52 height 6
click at [276, 176] on span "Next Question" at bounding box center [270, 176] width 22 height 4
drag, startPoint x: 276, startPoint y: 176, endPoint x: 237, endPoint y: 135, distance: 56.5
click at [237, 135] on div "Question 20 of 20 ​ Embroidery is a craft that involves: ​ Knotting ropes Decor…" at bounding box center [155, 97] width 267 height 105
click at [381, 139] on span "19" at bounding box center [381, 139] width 4 height 4
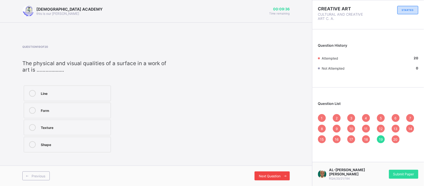
click at [268, 174] on div "Next Question" at bounding box center [272, 175] width 35 height 9
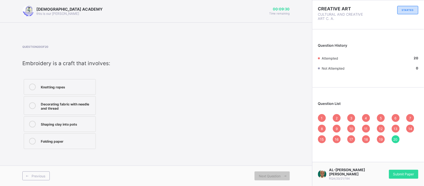
click at [395, 139] on span "20" at bounding box center [395, 139] width 4 height 4
drag, startPoint x: 395, startPoint y: 139, endPoint x: 269, endPoint y: 83, distance: 137.4
click at [269, 83] on div "Question 20 of 20 ​ Embroidery is a craft that involves: ​ Knotting ropes Decor…" at bounding box center [155, 97] width 267 height 105
click at [270, 174] on span "Next Question" at bounding box center [270, 176] width 22 height 4
click at [281, 175] on span at bounding box center [285, 175] width 9 height 9
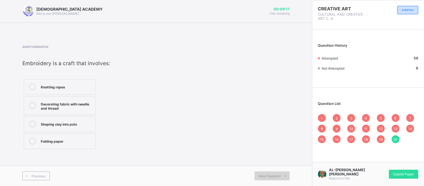
click at [281, 175] on span at bounding box center [285, 175] width 9 height 9
click at [396, 139] on span "20" at bounding box center [395, 139] width 4 height 4
click at [401, 171] on div "Submit Paper" at bounding box center [403, 174] width 29 height 9
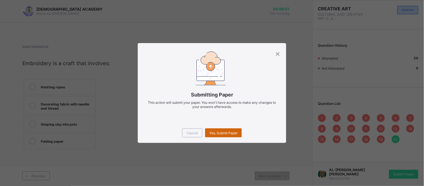
click at [227, 130] on div "Yes, Submit Paper" at bounding box center [223, 132] width 37 height 9
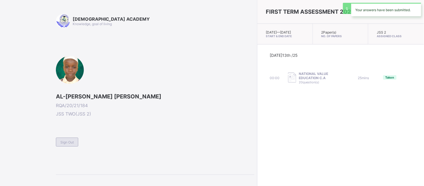
click at [66, 138] on div "Sign Out" at bounding box center [67, 141] width 22 height 9
